Goal: Task Accomplishment & Management: Use online tool/utility

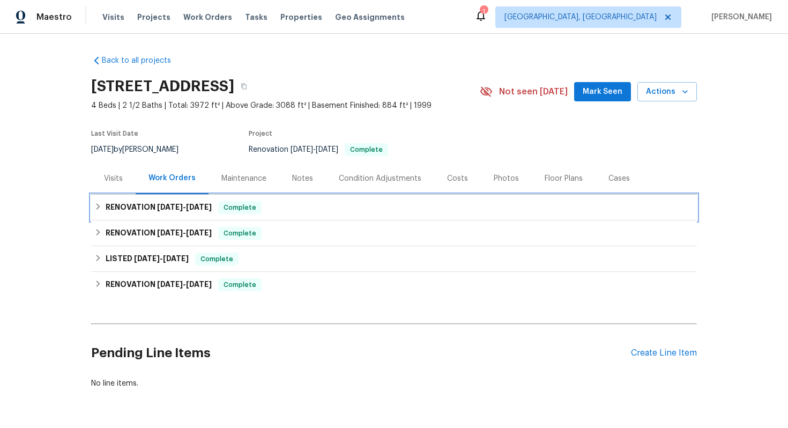
click at [289, 210] on div "RENOVATION 7/23/25 - 7/23/25 Complete" at bounding box center [393, 207] width 599 height 13
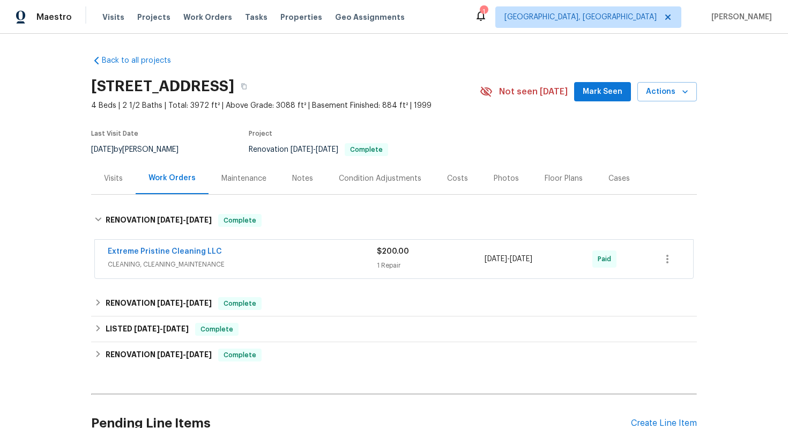
click at [284, 247] on div "Extreme Pristine Cleaning LLC" at bounding box center [242, 252] width 269 height 13
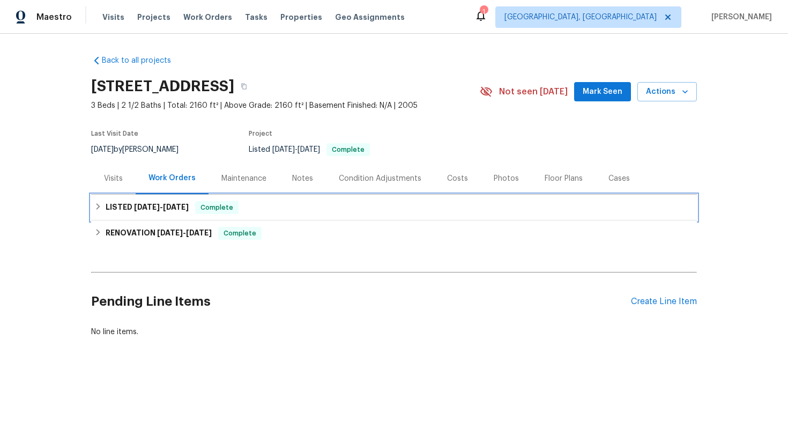
click at [289, 212] on div "LISTED [DATE] - [DATE] Complete" at bounding box center [393, 207] width 599 height 13
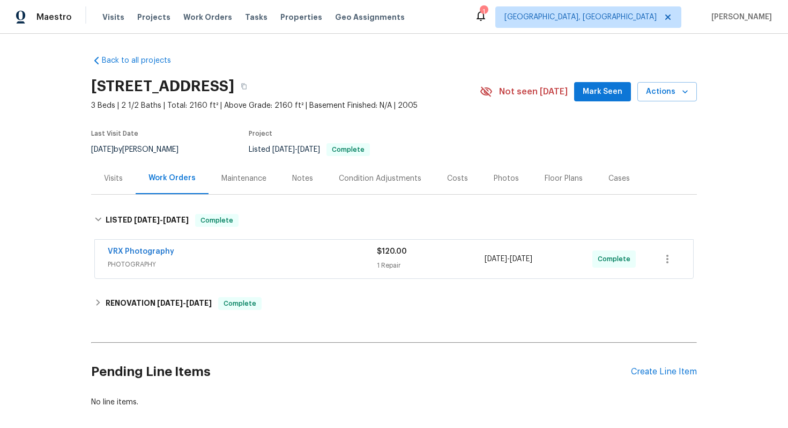
click at [261, 254] on div "VRX Photography" at bounding box center [242, 252] width 269 height 13
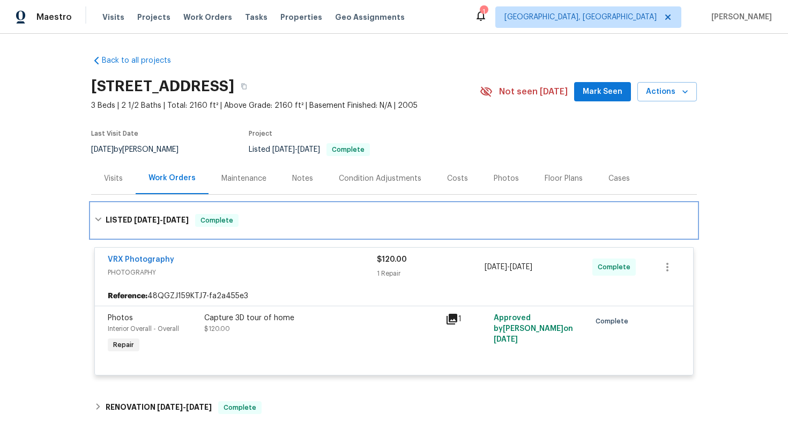
click at [278, 219] on div "LISTED [DATE] - [DATE] Complete" at bounding box center [393, 220] width 599 height 13
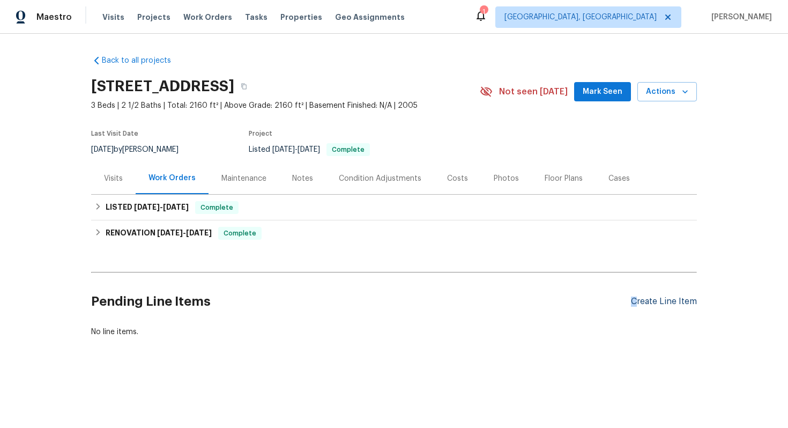
click at [634, 296] on div "Create Line Item" at bounding box center [664, 301] width 66 height 10
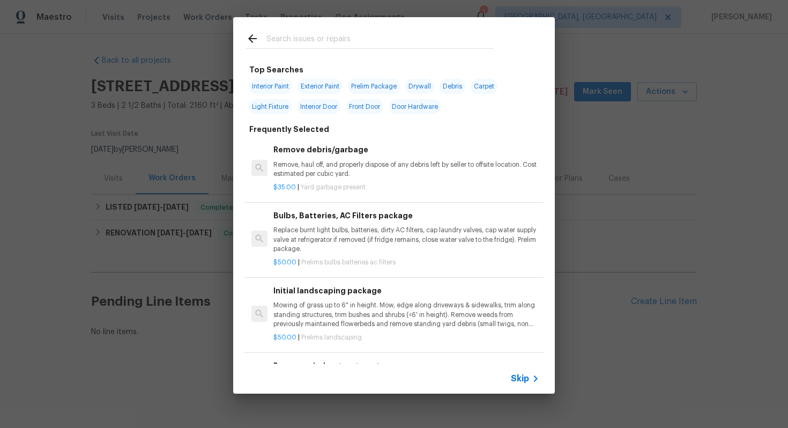
click at [519, 379] on span "Skip" at bounding box center [520, 378] width 18 height 11
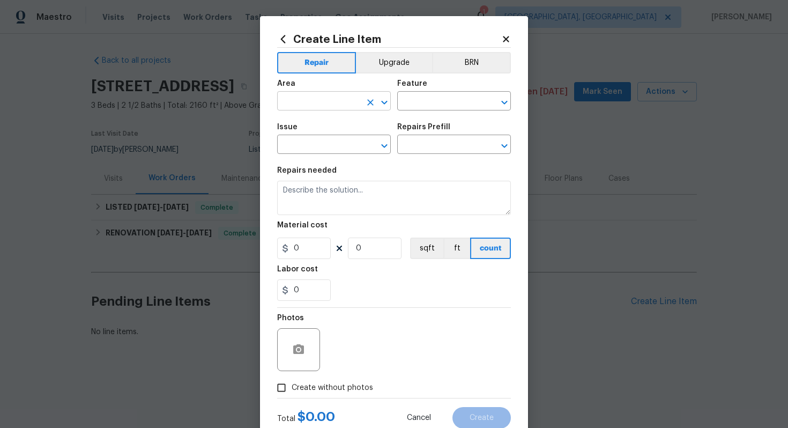
click at [319, 95] on input "text" at bounding box center [319, 102] width 84 height 17
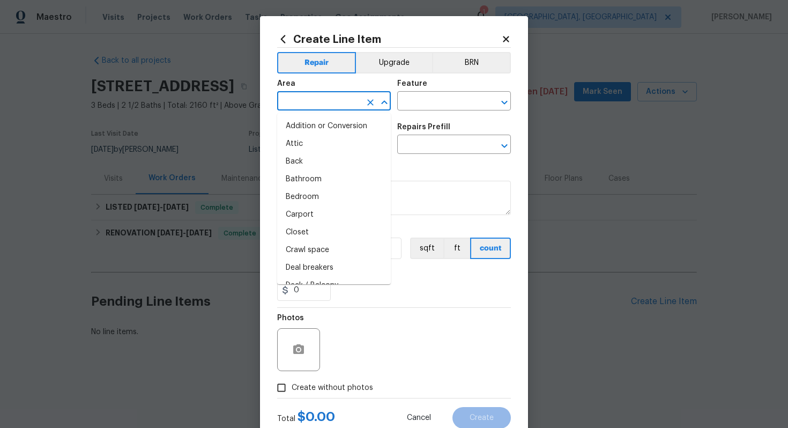
type input "e"
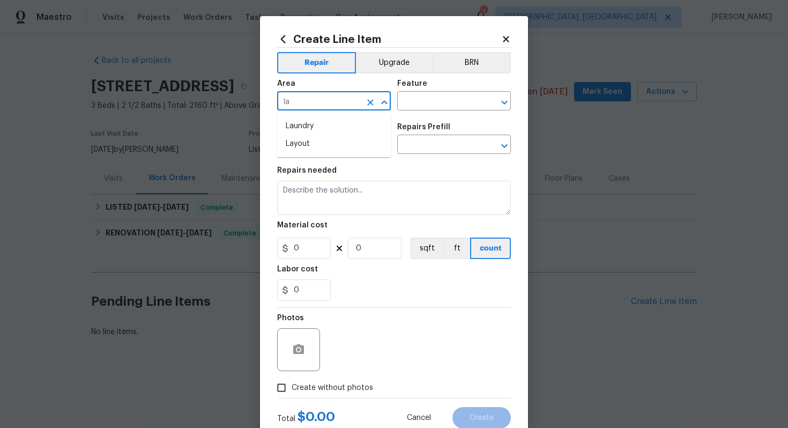
type input "l"
click at [320, 150] on li "Exterior Overall" at bounding box center [334, 144] width 114 height 18
type input "Exterior Overall"
click at [414, 107] on input "text" at bounding box center [439, 102] width 84 height 17
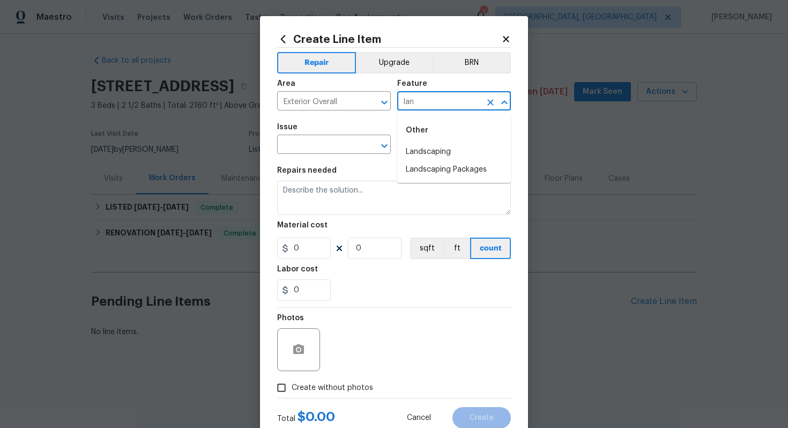
click at [422, 147] on li "Landscaping" at bounding box center [454, 152] width 114 height 18
type input "Landscaping"
click at [310, 140] on input "text" at bounding box center [319, 145] width 84 height 17
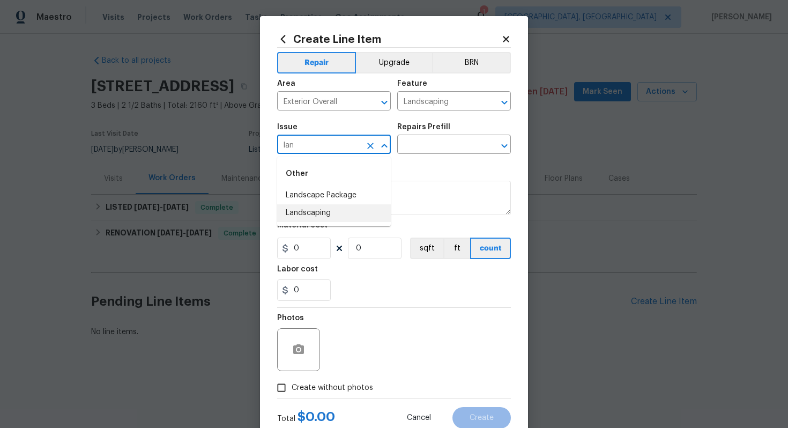
click at [302, 218] on li "Landscaping" at bounding box center [334, 213] width 114 height 18
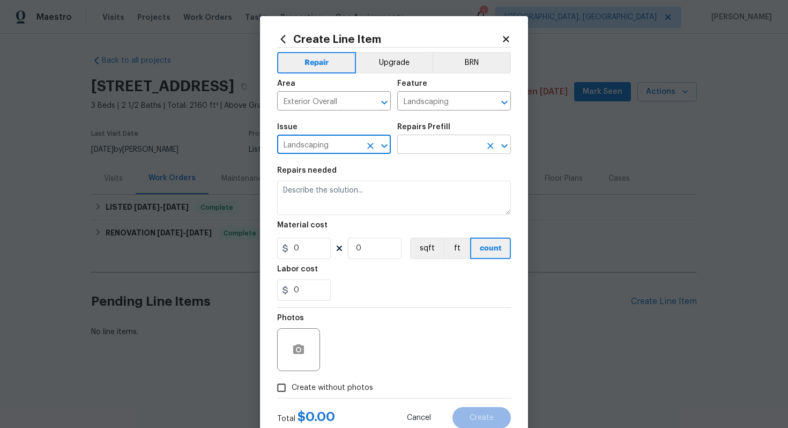
type input "Landscaping"
click at [416, 146] on input "text" at bounding box center [439, 145] width 84 height 17
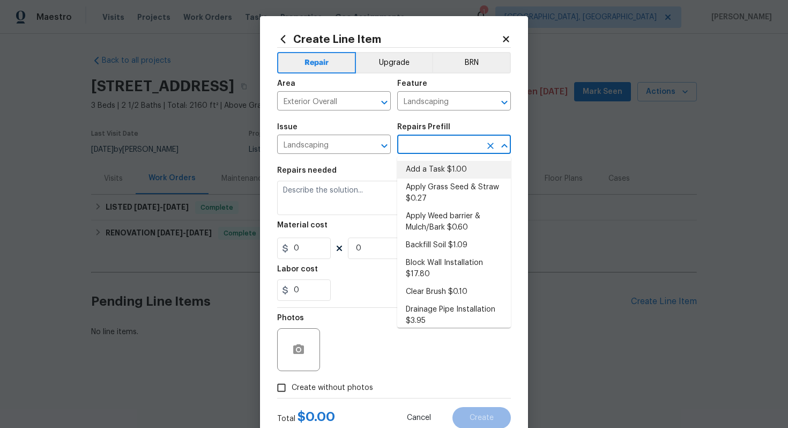
click at [410, 168] on li "Add a Task $1.00" at bounding box center [454, 170] width 114 height 18
type input "Add a Task $1.00"
type textarea "HPM to detail"
type input "1"
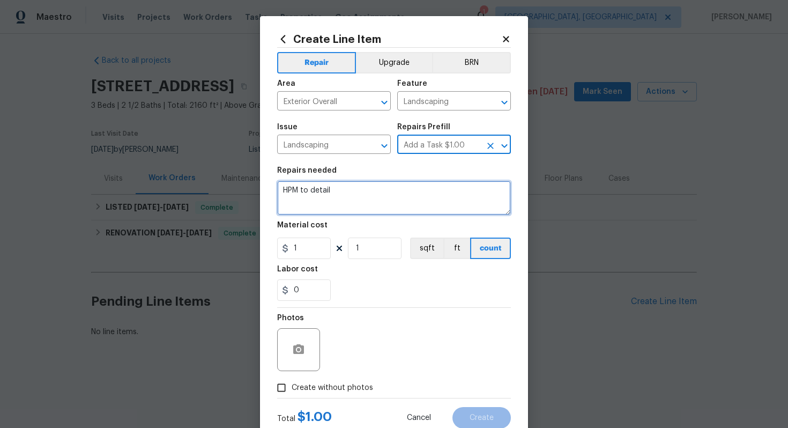
drag, startPoint x: 387, startPoint y: 196, endPoint x: 238, endPoint y: 160, distance: 153.7
click at [238, 166] on div "Create Line Item Repair Upgrade BRN Area Exterior Overall ​ Feature Landscaping…" at bounding box center [394, 214] width 788 height 428
paste textarea "Please sod the lawn where grass is dead or not growing"
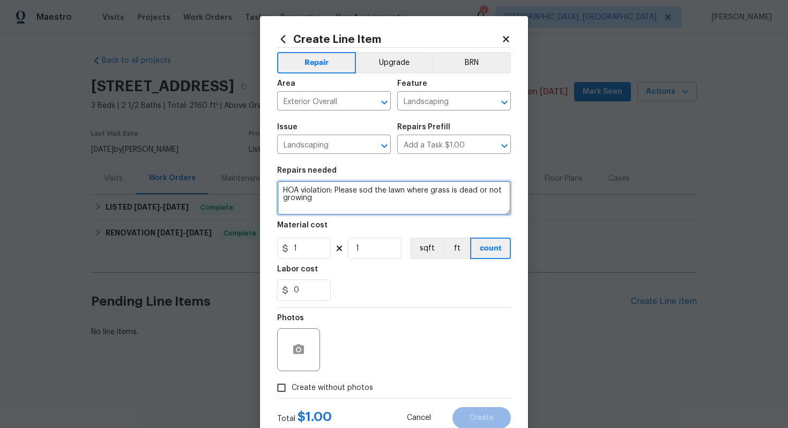
drag, startPoint x: 363, startPoint y: 190, endPoint x: 335, endPoint y: 190, distance: 28.4
click at [335, 190] on textarea "HOA violation: Please sod the lawn where grass is dead or not growing" at bounding box center [394, 198] width 234 height 34
click at [341, 196] on textarea "HOA violation: Sod the lawn where grass is dead or not growing" at bounding box center [394, 198] width 234 height 34
type textarea "HOA violation: Sod the lawn where grass is dead or not growing. Please inspect …"
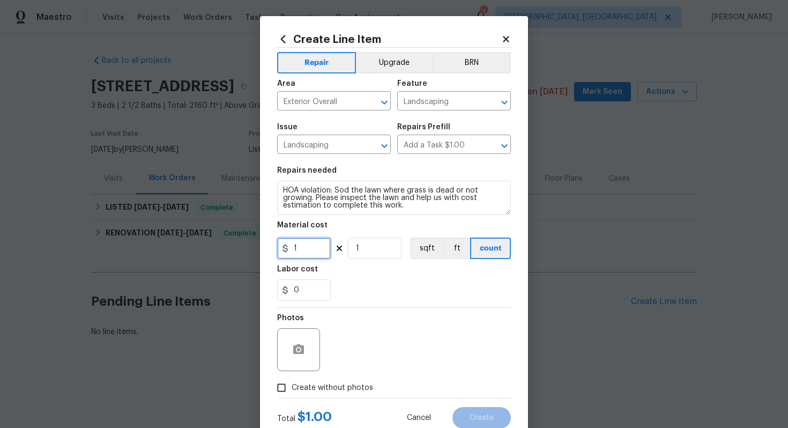
click at [322, 249] on input "1" at bounding box center [304, 247] width 54 height 21
type input "75"
click at [295, 367] on div at bounding box center [298, 349] width 43 height 43
click at [303, 343] on icon "button" at bounding box center [298, 349] width 13 height 13
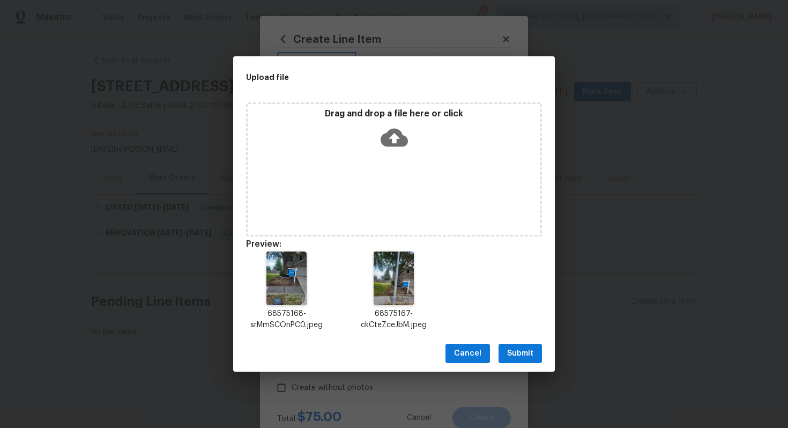
click at [511, 349] on span "Submit" at bounding box center [520, 353] width 26 height 13
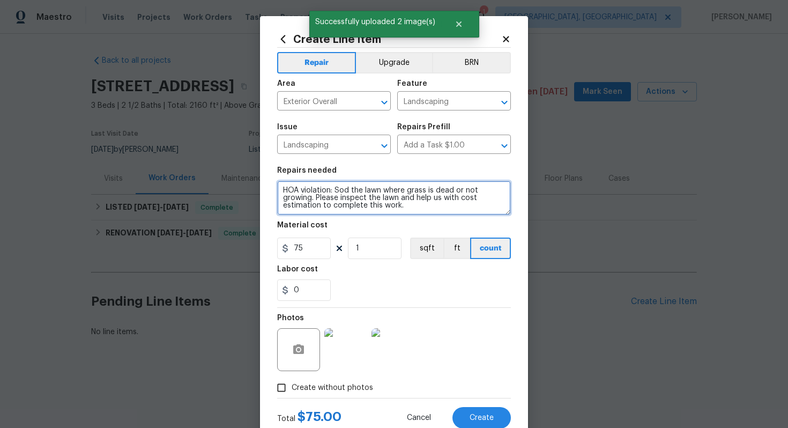
click at [411, 207] on textarea "HOA violation: Sod the lawn where grass is dead or not growing. Please inspect …" at bounding box center [394, 198] width 234 height 34
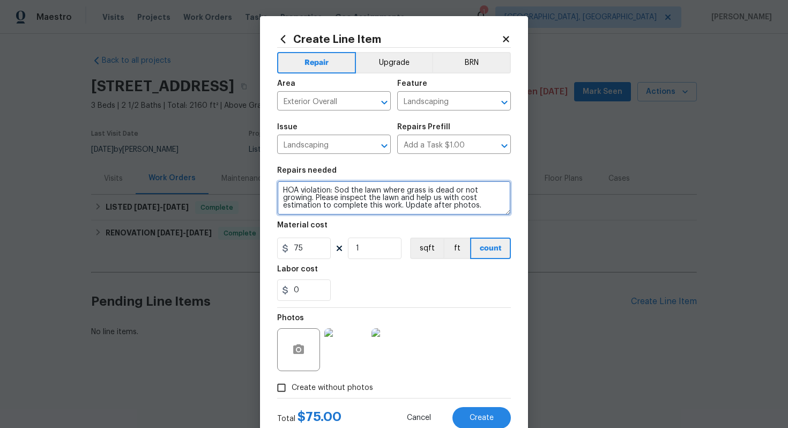
scroll to position [34, 0]
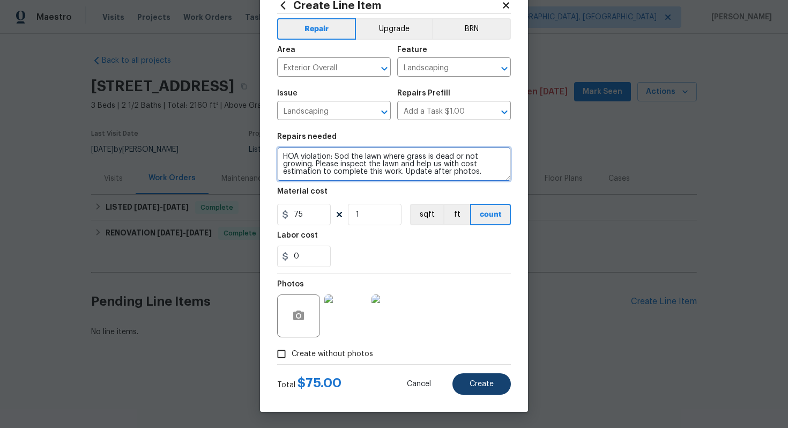
type textarea "HOA violation: Sod the lawn where grass is dead or not growing. Please inspect …"
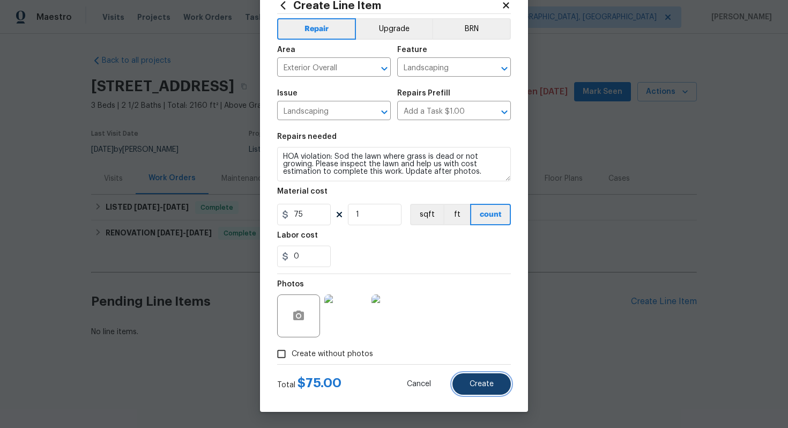
click at [492, 388] on button "Create" at bounding box center [481, 383] width 58 height 21
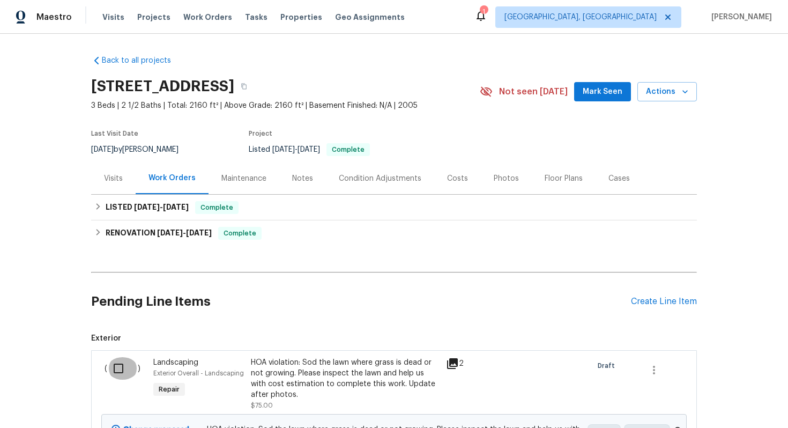
click at [116, 364] on input "checkbox" at bounding box center [122, 368] width 31 height 23
checkbox input "true"
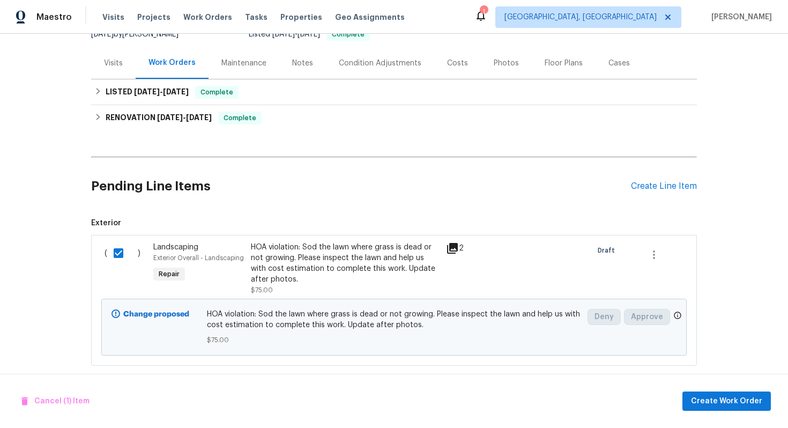
scroll to position [126, 0]
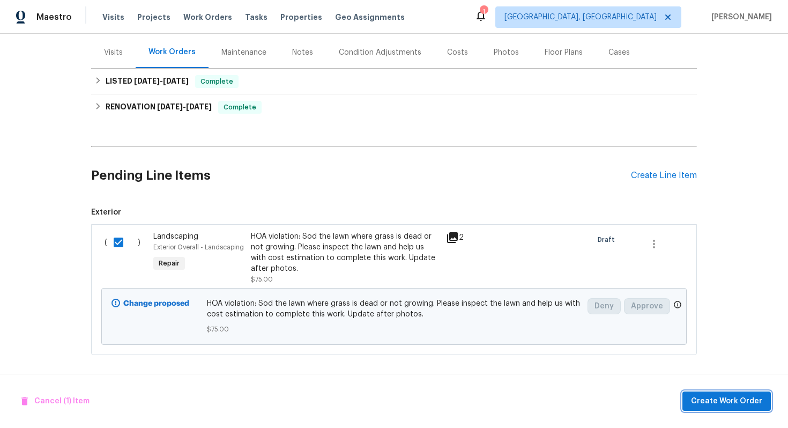
click at [691, 399] on button "Create Work Order" at bounding box center [726, 401] width 88 height 20
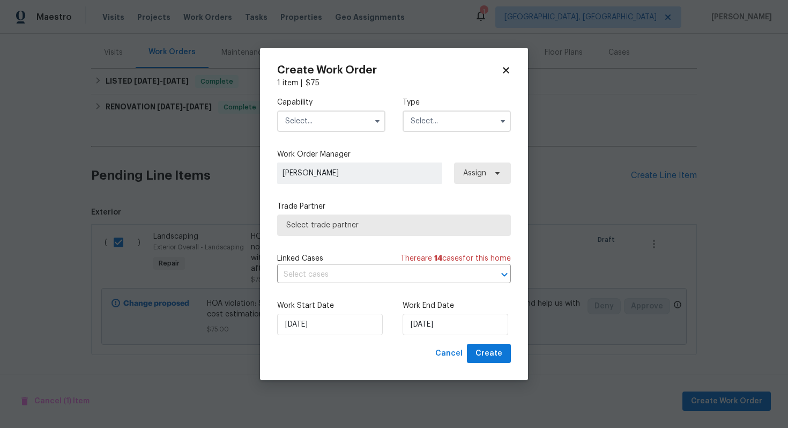
click at [347, 126] on input "text" at bounding box center [331, 120] width 108 height 21
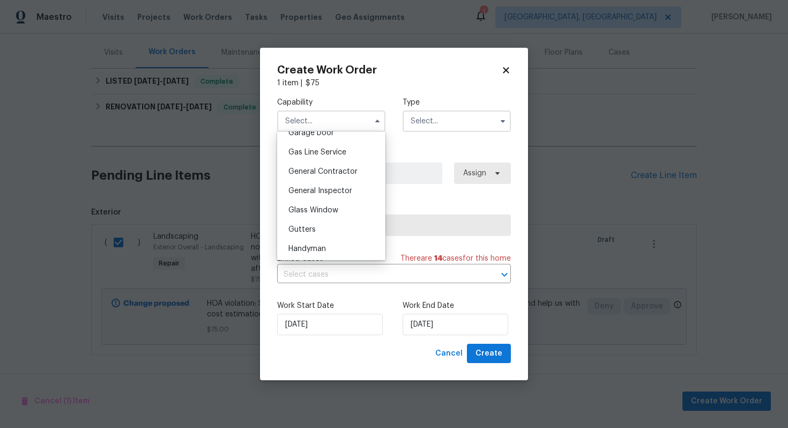
scroll to position [619, 0]
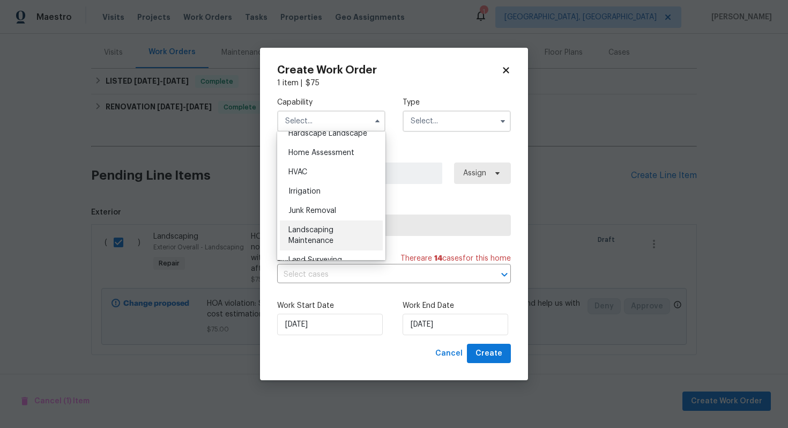
click at [338, 231] on div "Landscaping Maintenance" at bounding box center [331, 235] width 103 height 30
type input "Landscaping Maintenance"
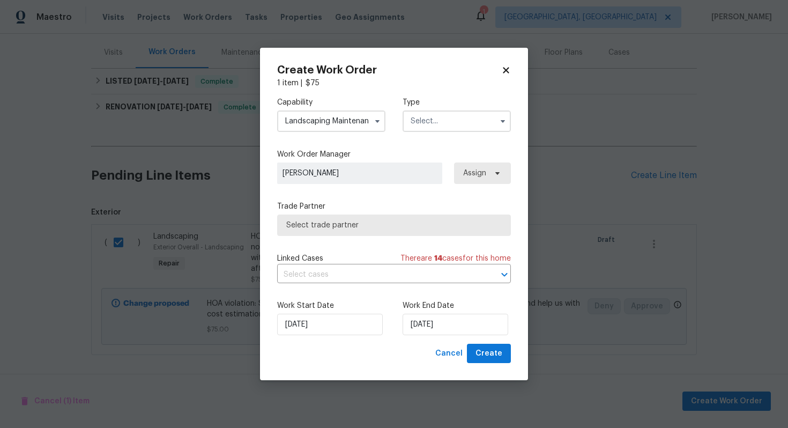
click at [407, 123] on input "text" at bounding box center [456, 120] width 108 height 21
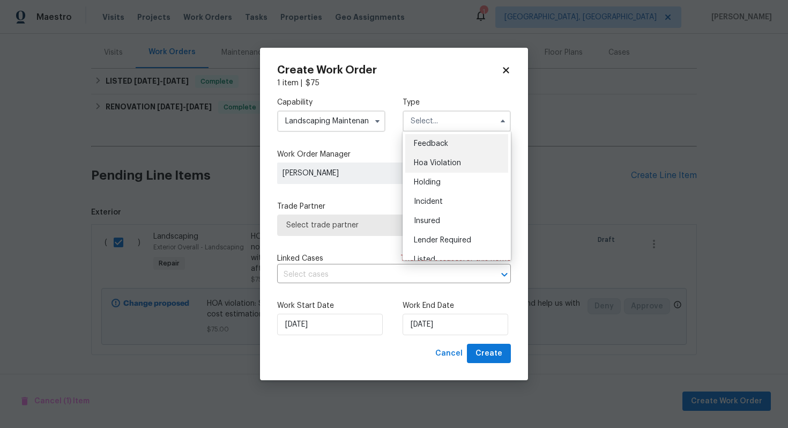
click at [421, 162] on span "Hoa Violation" at bounding box center [437, 163] width 47 height 8
type input "Hoa Violation"
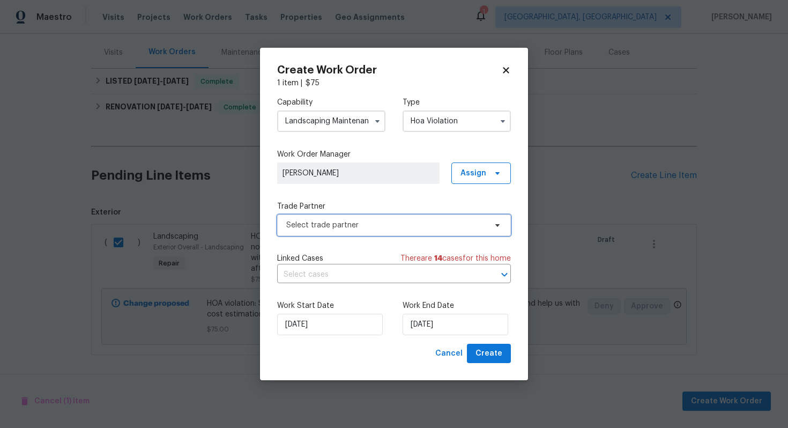
click at [357, 222] on span "Select trade partner" at bounding box center [386, 225] width 200 height 11
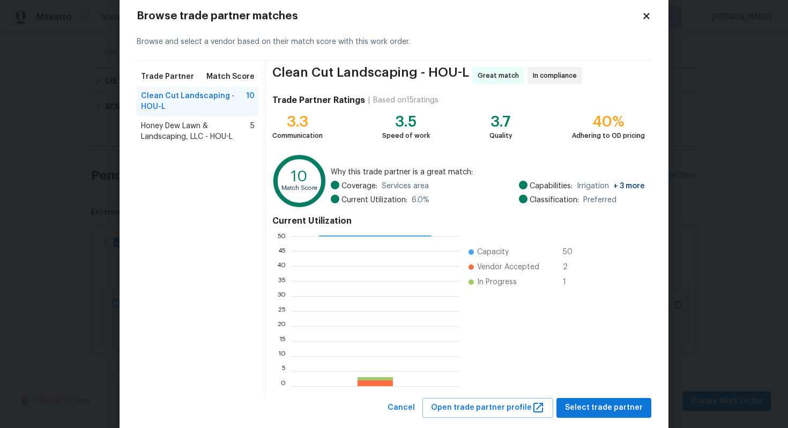
scroll to position [45, 0]
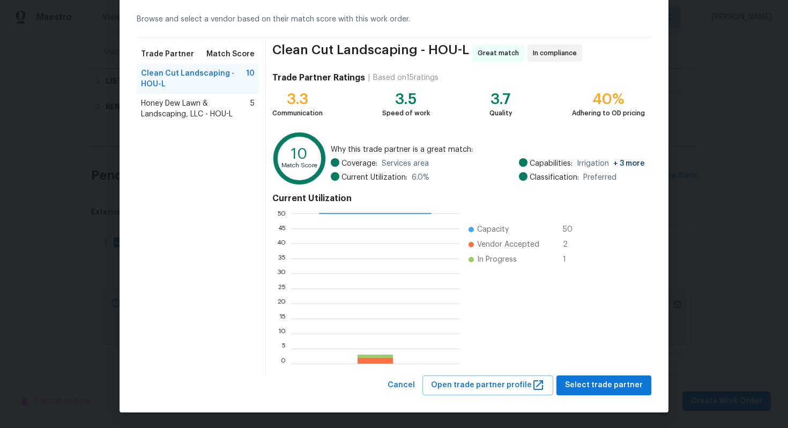
click at [216, 119] on div "Honey Dew Lawn & Landscaping, LLC - HOU-L 5" at bounding box center [198, 109] width 122 height 30
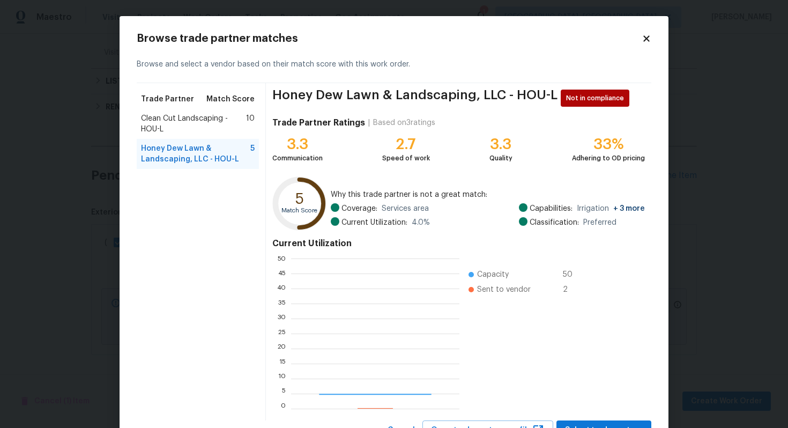
scroll to position [150, 168]
click at [182, 129] on span "Clean Cut Landscaping - HOU-L" at bounding box center [193, 123] width 105 height 21
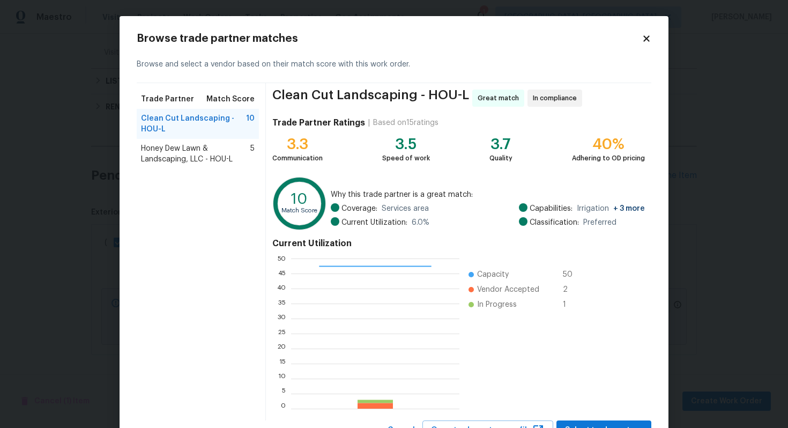
scroll to position [45, 0]
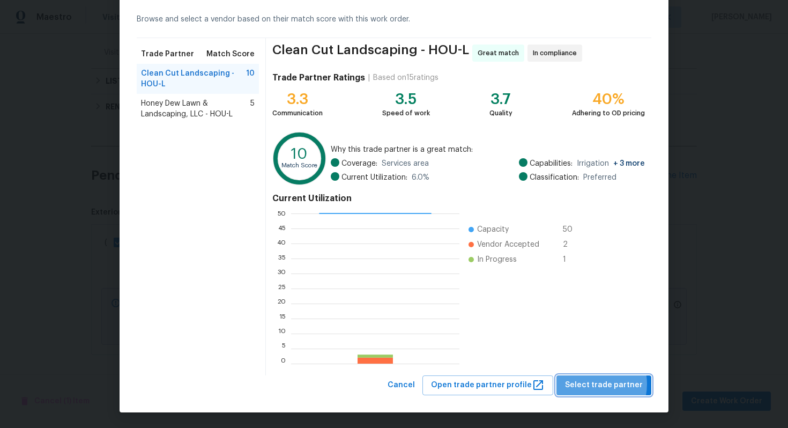
click at [593, 384] on span "Select trade partner" at bounding box center [604, 384] width 78 height 13
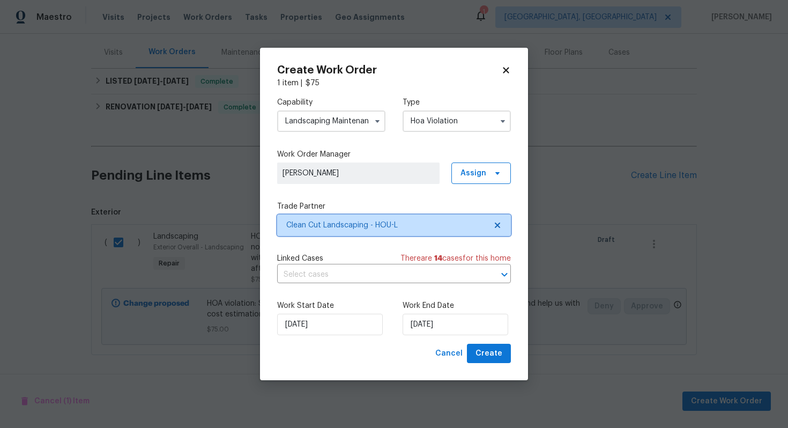
scroll to position [0, 0]
click at [412, 278] on input "text" at bounding box center [379, 274] width 204 height 17
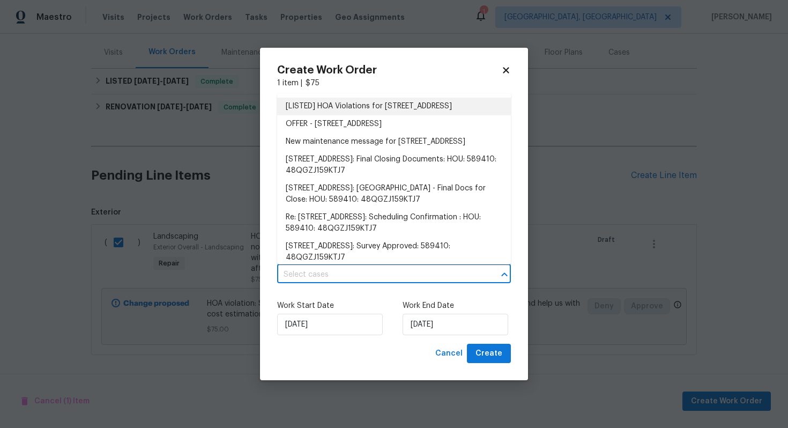
click at [326, 110] on li "[LISTED] HOA Violations for [STREET_ADDRESS]" at bounding box center [394, 107] width 234 height 18
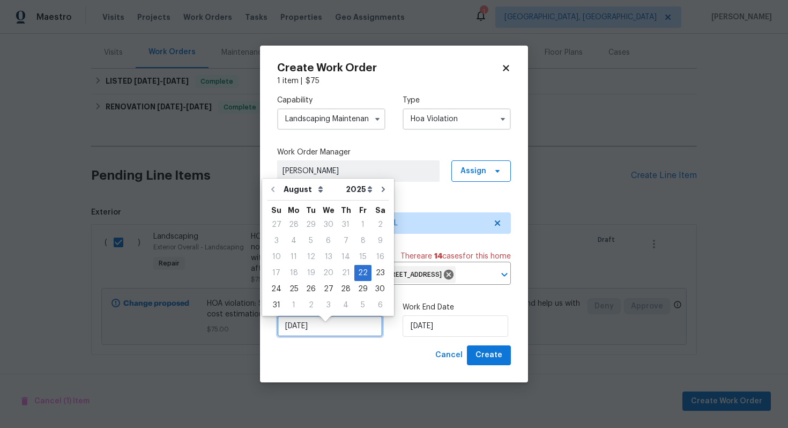
click at [321, 336] on input "[DATE]" at bounding box center [330, 325] width 106 height 21
click at [355, 273] on div "22" at bounding box center [362, 272] width 17 height 15
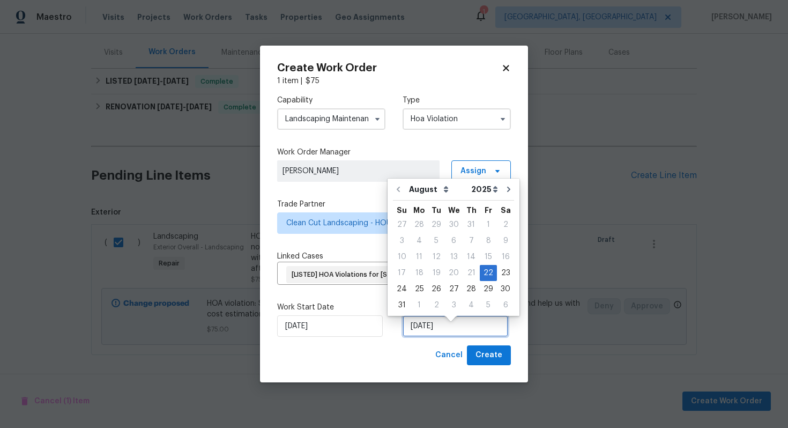
click at [453, 336] on input "[DATE]" at bounding box center [455, 325] width 106 height 21
click at [437, 284] on div "26" at bounding box center [436, 288] width 17 height 15
type input "[DATE]"
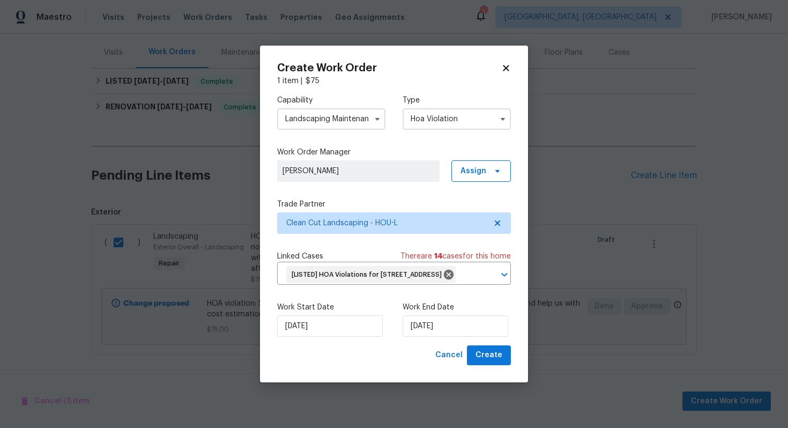
click at [511, 370] on div "Create Work Order 1 item | $ 75 Capability Landscaping Maintenance Type Hoa Vio…" at bounding box center [394, 214] width 268 height 336
click at [503, 365] on button "Create" at bounding box center [489, 355] width 44 height 20
checkbox input "false"
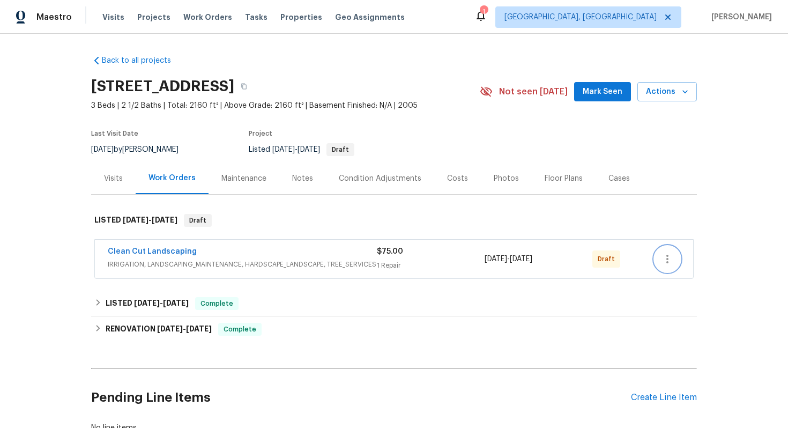
click at [662, 259] on icon "button" at bounding box center [667, 258] width 13 height 13
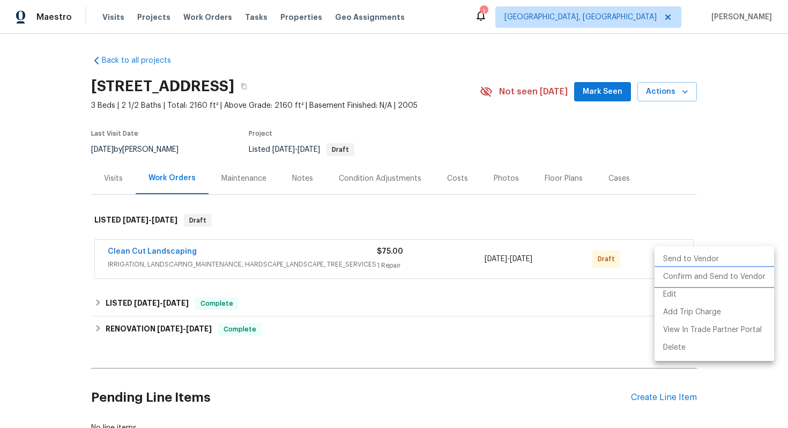
click at [658, 274] on li "Confirm and Send to Vendor" at bounding box center [713, 277] width 119 height 18
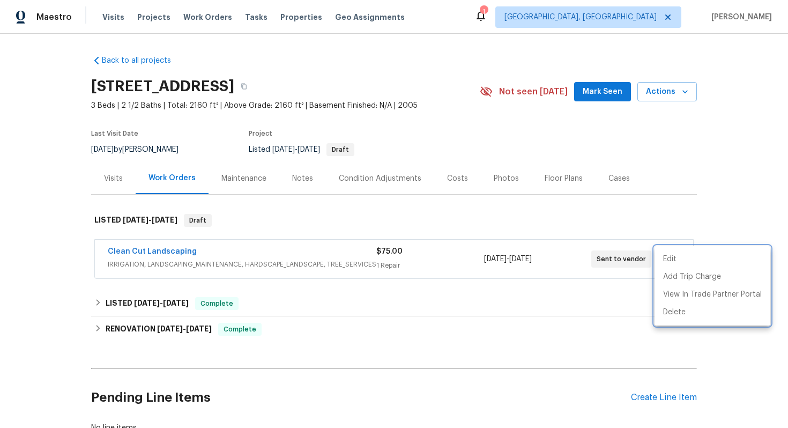
drag, startPoint x: 201, startPoint y: 248, endPoint x: 104, endPoint y: 244, distance: 97.0
click at [104, 244] on div at bounding box center [394, 214] width 788 height 428
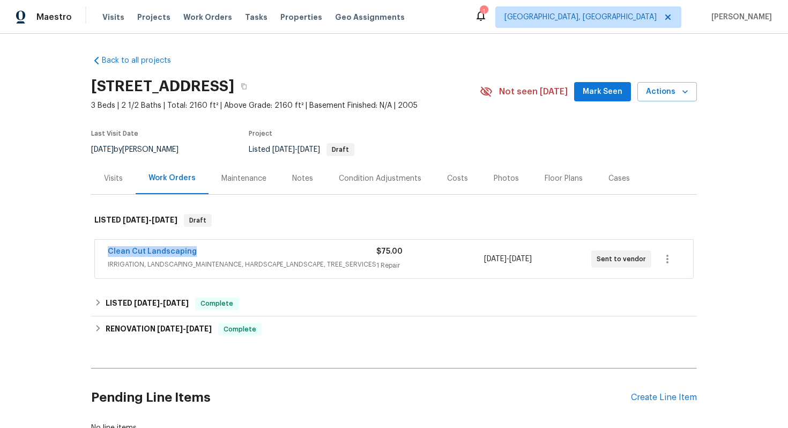
drag, startPoint x: 219, startPoint y: 249, endPoint x: 105, endPoint y: 245, distance: 114.2
click at [105, 245] on div "Clean Cut Landscaping IRRIGATION, LANDSCAPING_MAINTENANCE, HARDSCAPE_LANDSCAPE,…" at bounding box center [394, 258] width 598 height 39
copy link "Clean Cut Landscaping"
